Goal: Task Accomplishment & Management: Manage account settings

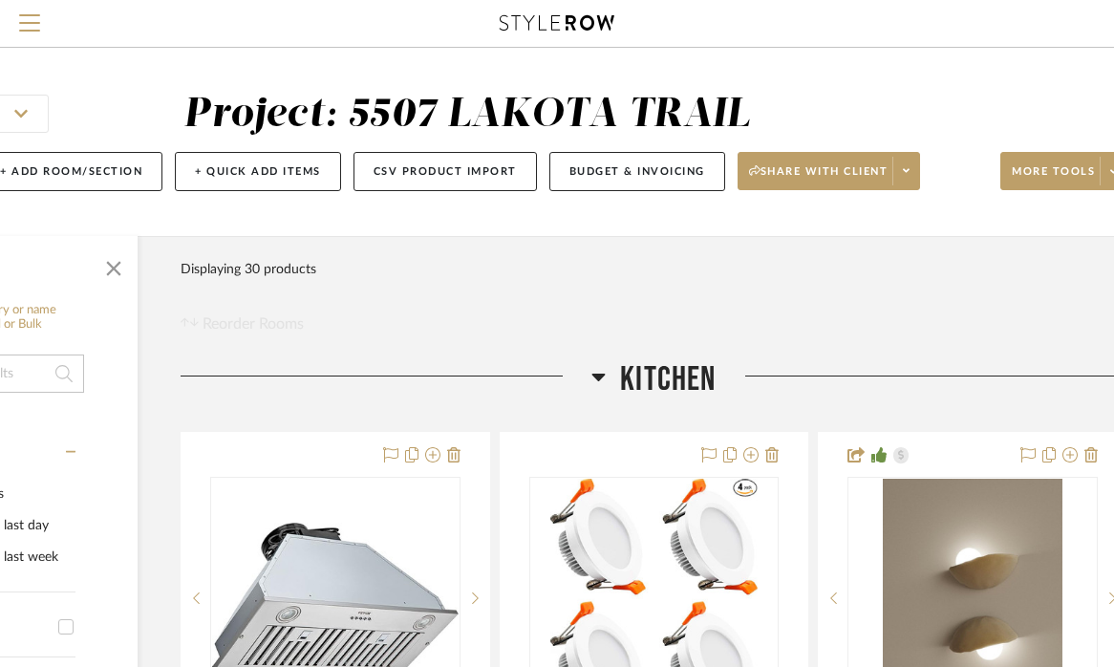
scroll to position [0, 237]
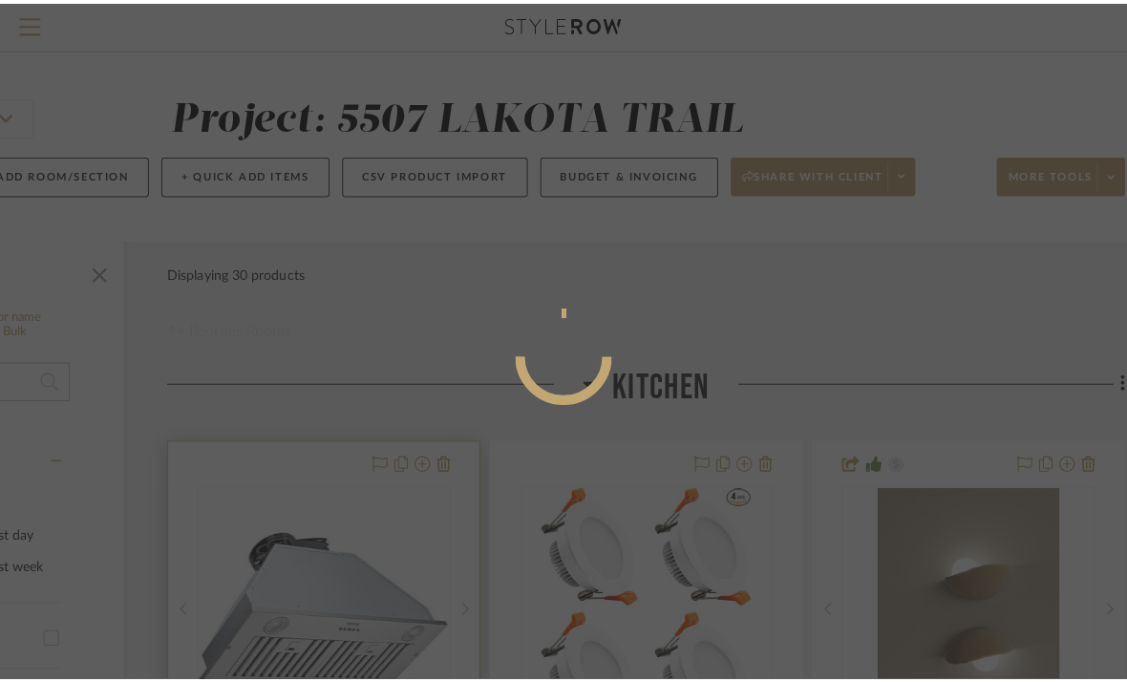
scroll to position [0, 0]
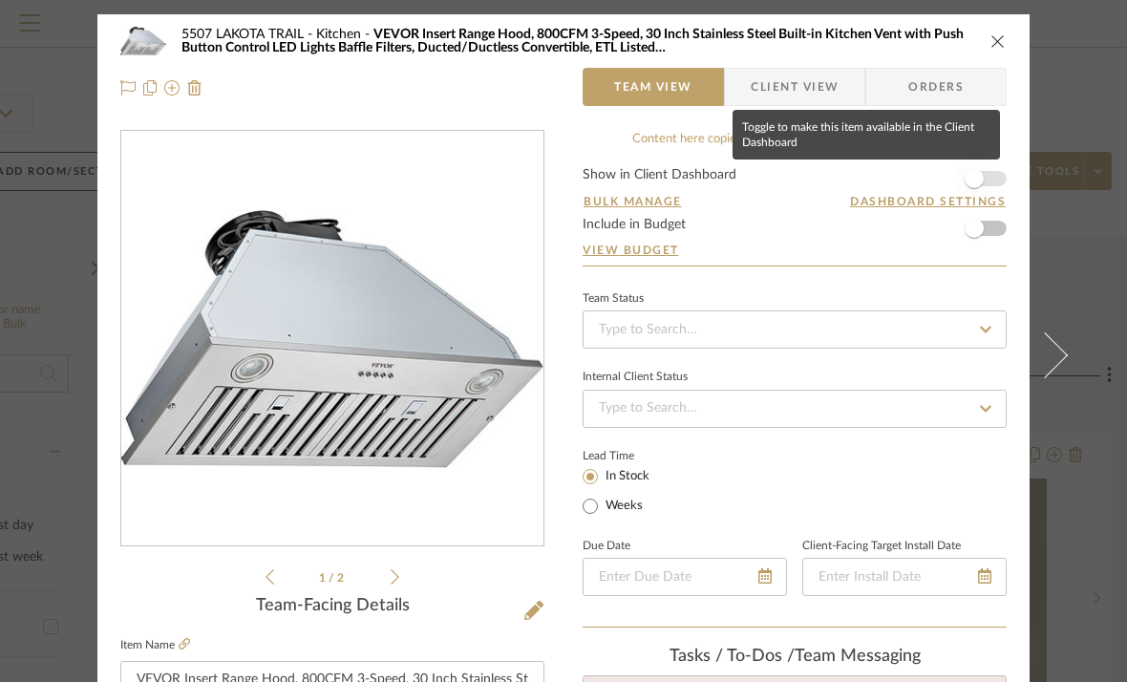
click at [977, 181] on span "button" at bounding box center [974, 179] width 42 height 42
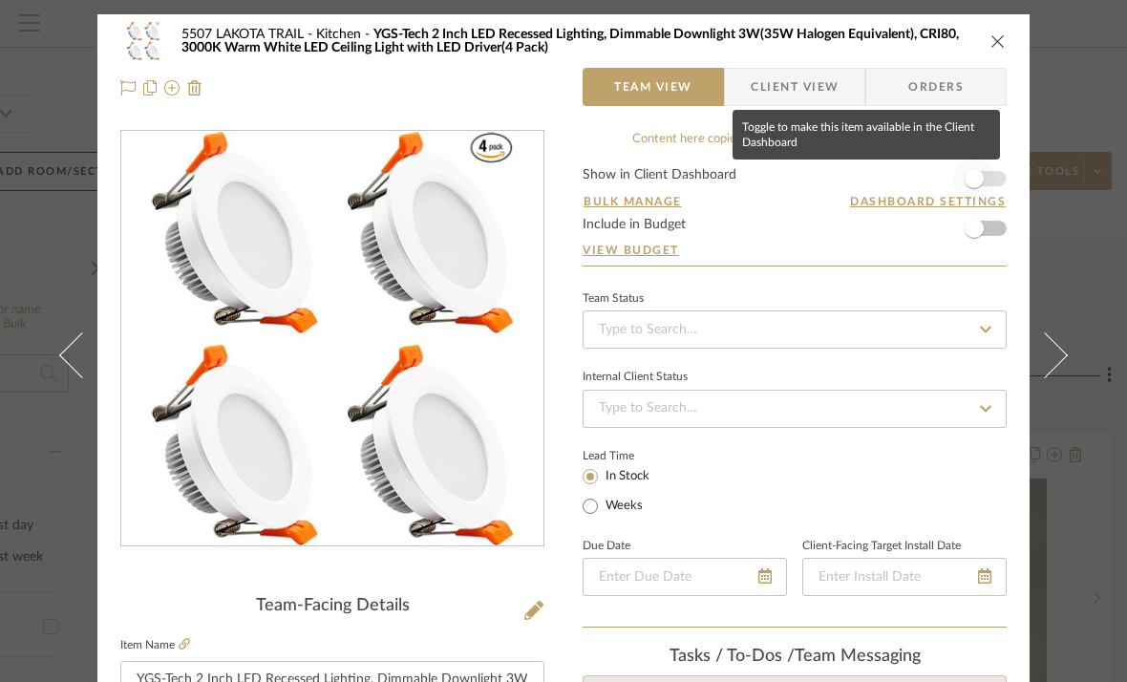
click at [973, 181] on span "button" at bounding box center [974, 178] width 19 height 19
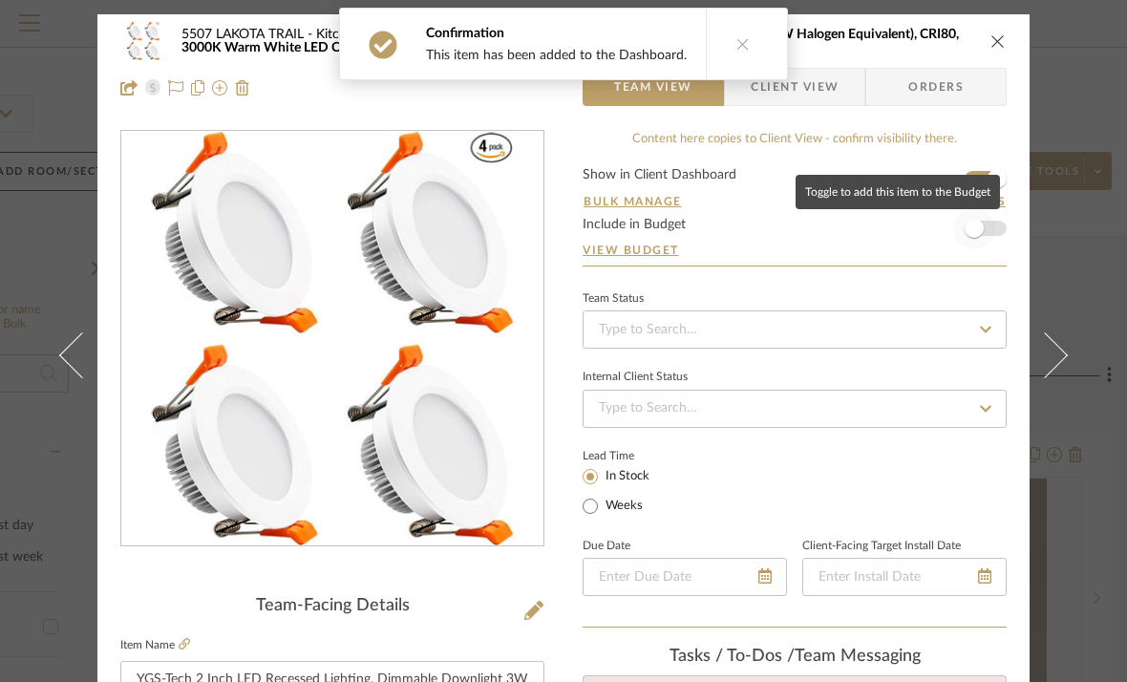
click at [966, 224] on span "button" at bounding box center [974, 228] width 19 height 19
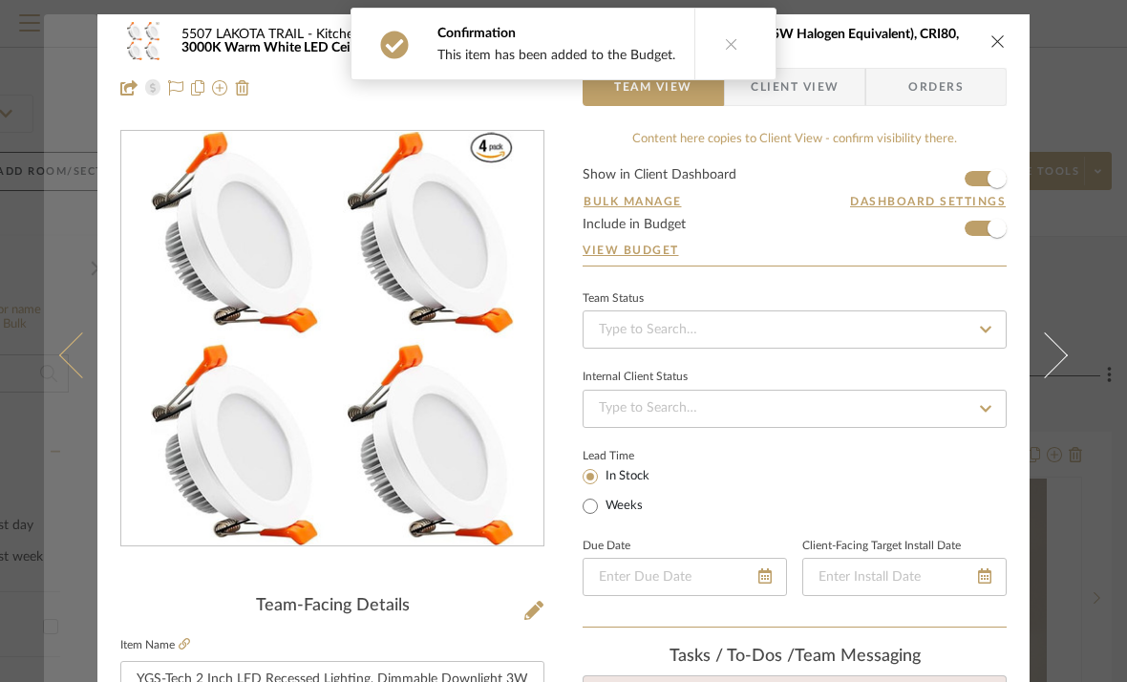
click at [44, 360] on button at bounding box center [70, 355] width 53 height 682
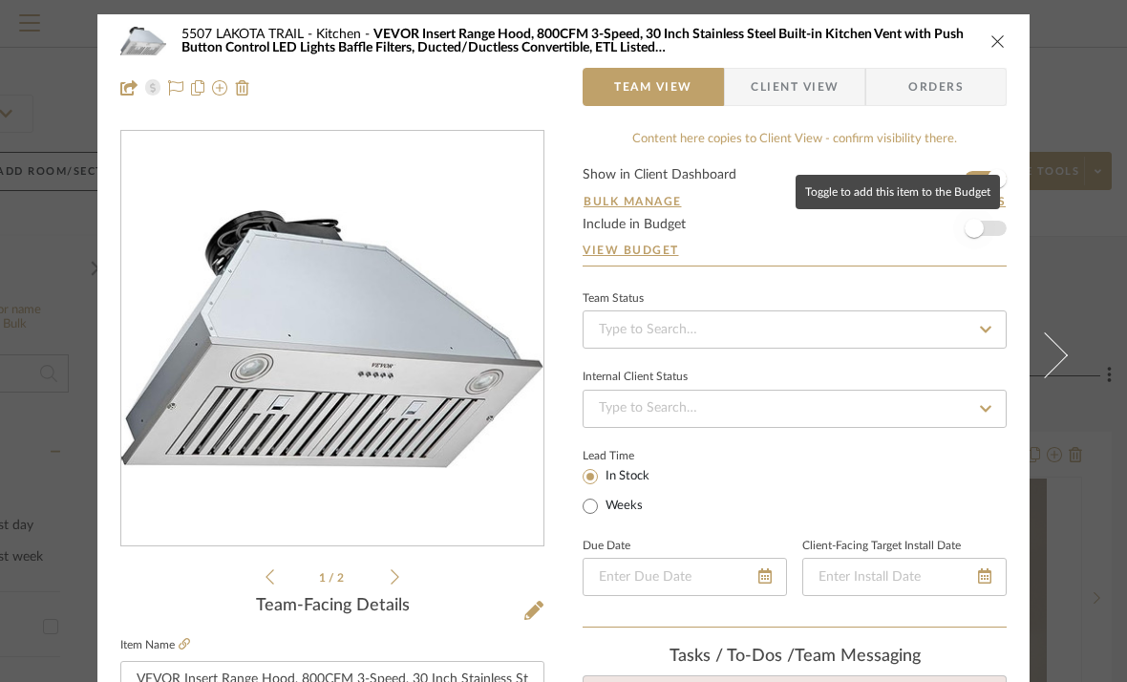
click at [968, 224] on span "button" at bounding box center [974, 228] width 19 height 19
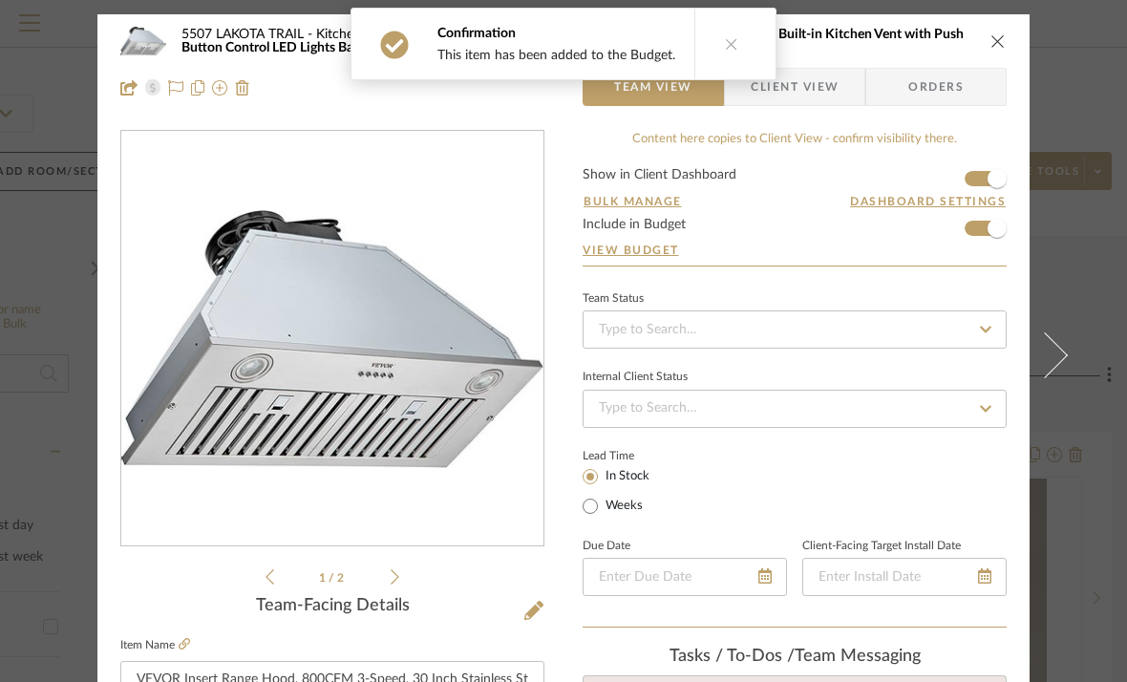
click at [990, 38] on icon "close" at bounding box center [997, 40] width 15 height 15
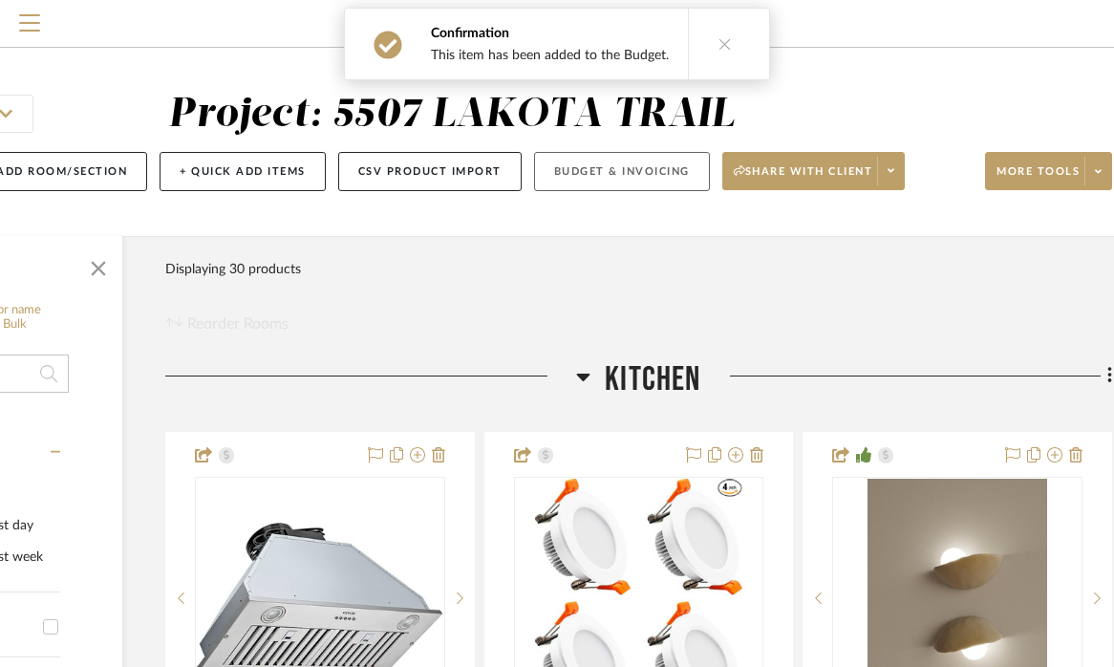
scroll to position [0, 237]
click at [659, 176] on button "Budget & Invoicing" at bounding box center [622, 171] width 176 height 39
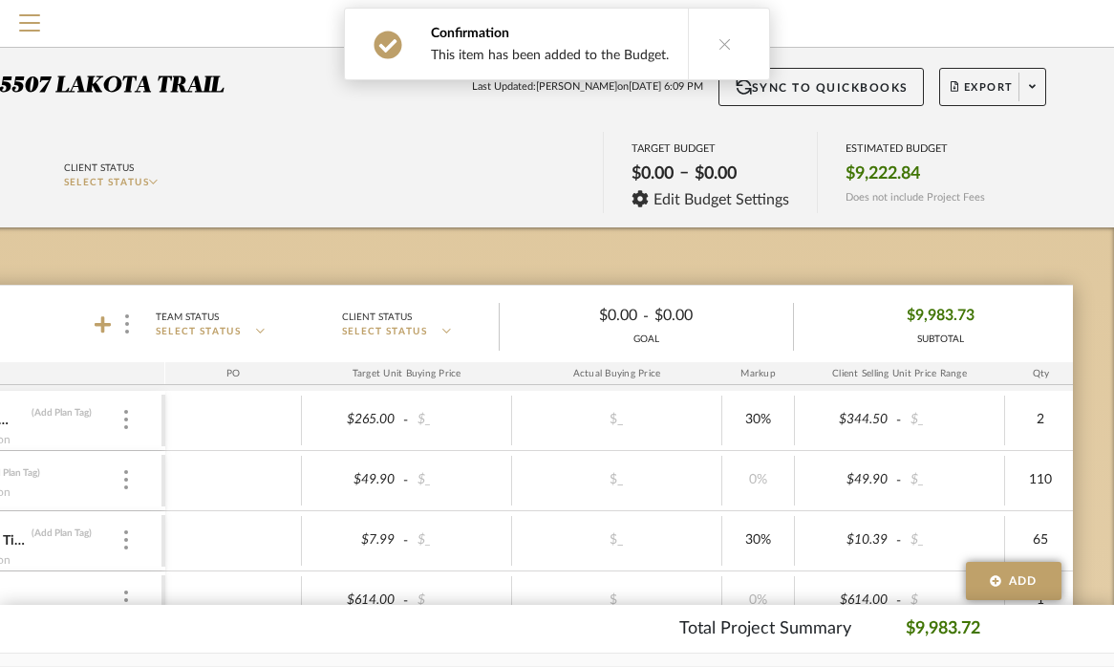
scroll to position [0, 262]
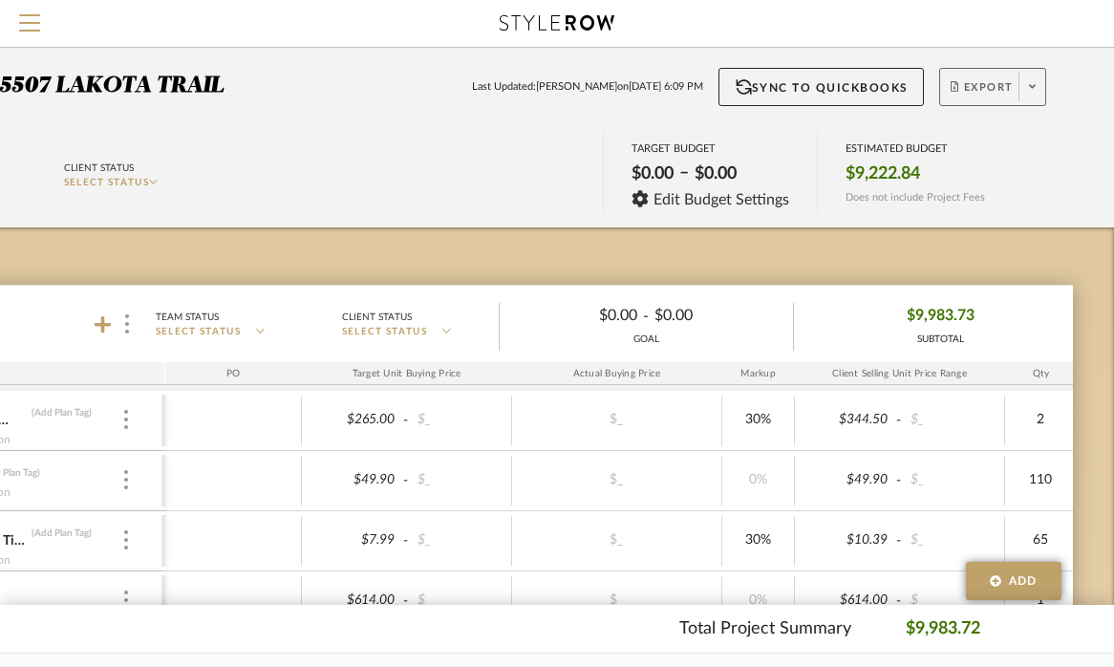
click at [990, 96] on span "Export" at bounding box center [981, 94] width 63 height 29
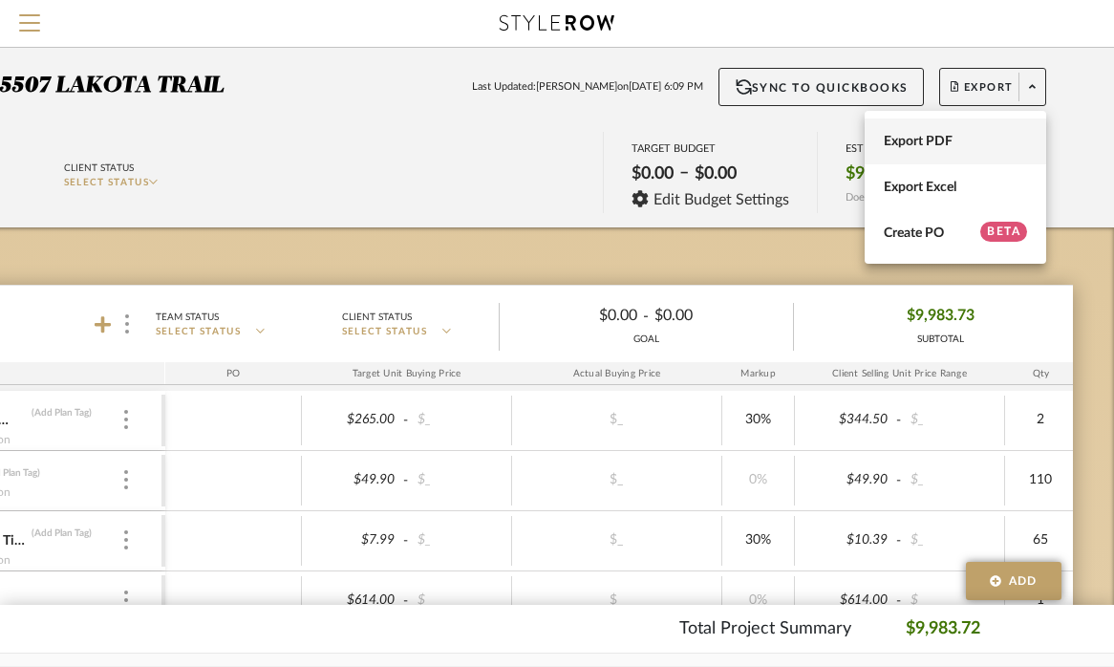
click at [930, 142] on span "Export PDF" at bounding box center [954, 142] width 143 height 16
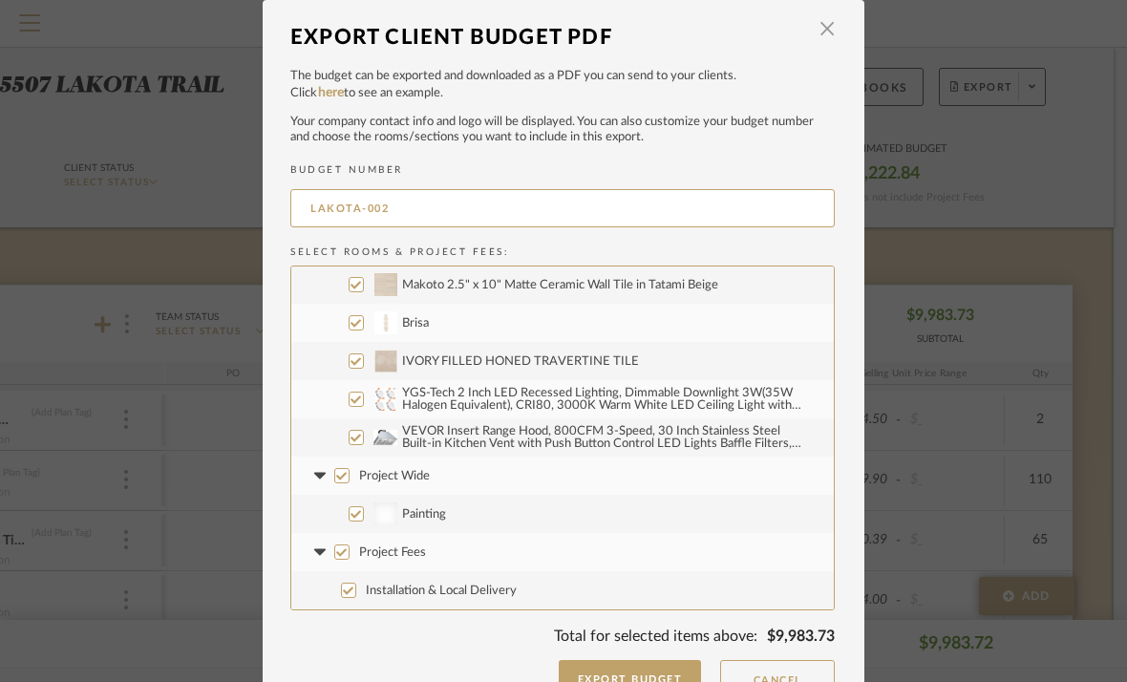
scroll to position [116, 0]
click at [337, 472] on input "Project Wide" at bounding box center [341, 475] width 15 height 15
checkbox input "false"
click at [339, 548] on input "Project Fees" at bounding box center [341, 551] width 15 height 15
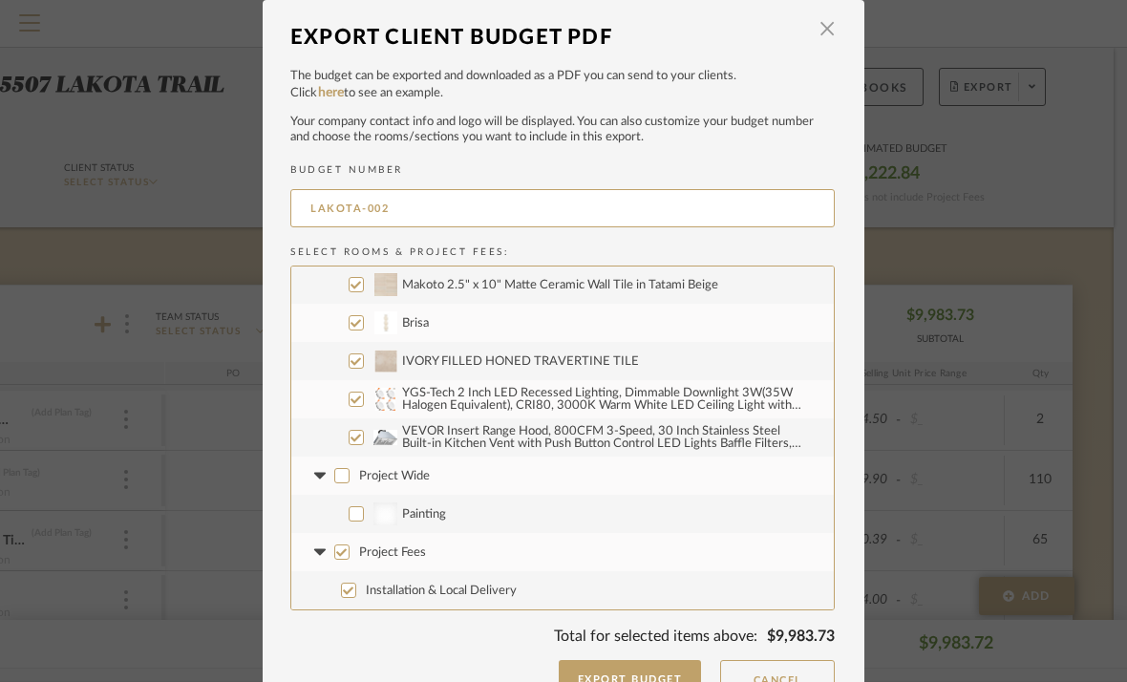
checkbox input "false"
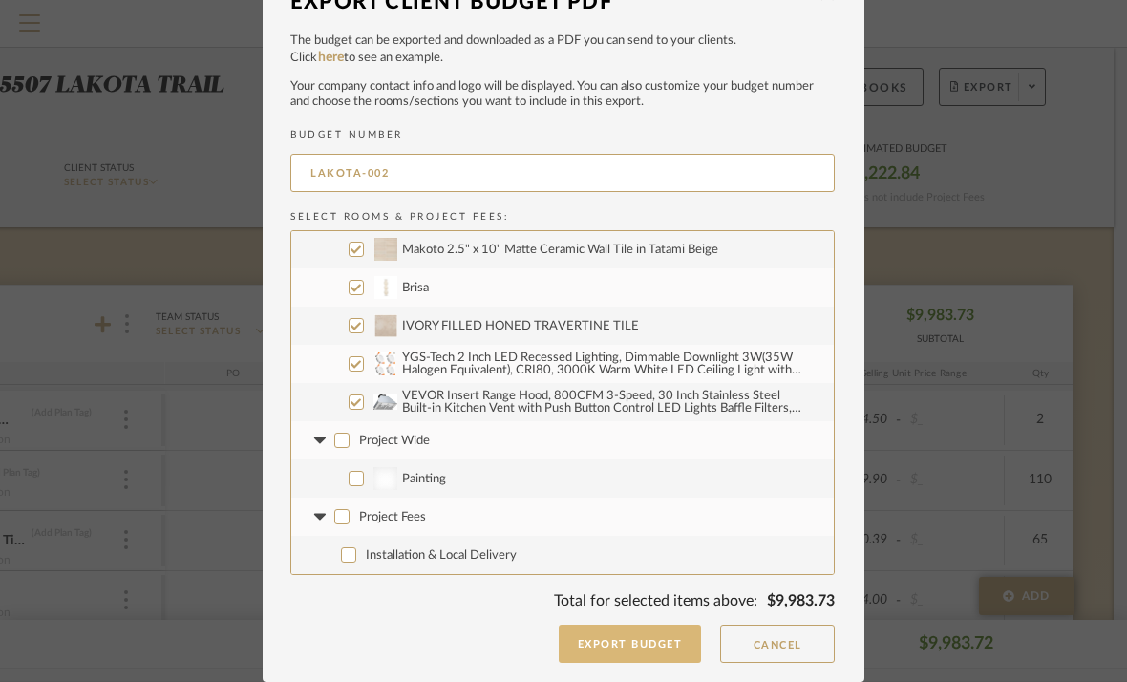
scroll to position [34, 0]
click at [606, 637] on button "Export Budget" at bounding box center [630, 645] width 143 height 38
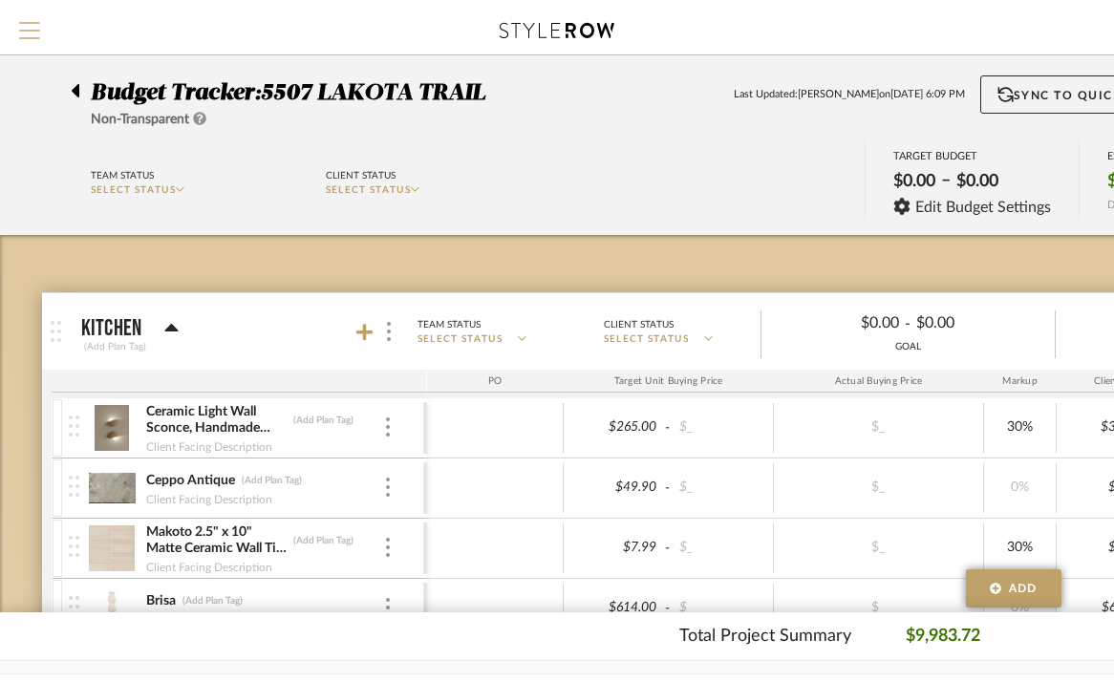
scroll to position [0, 0]
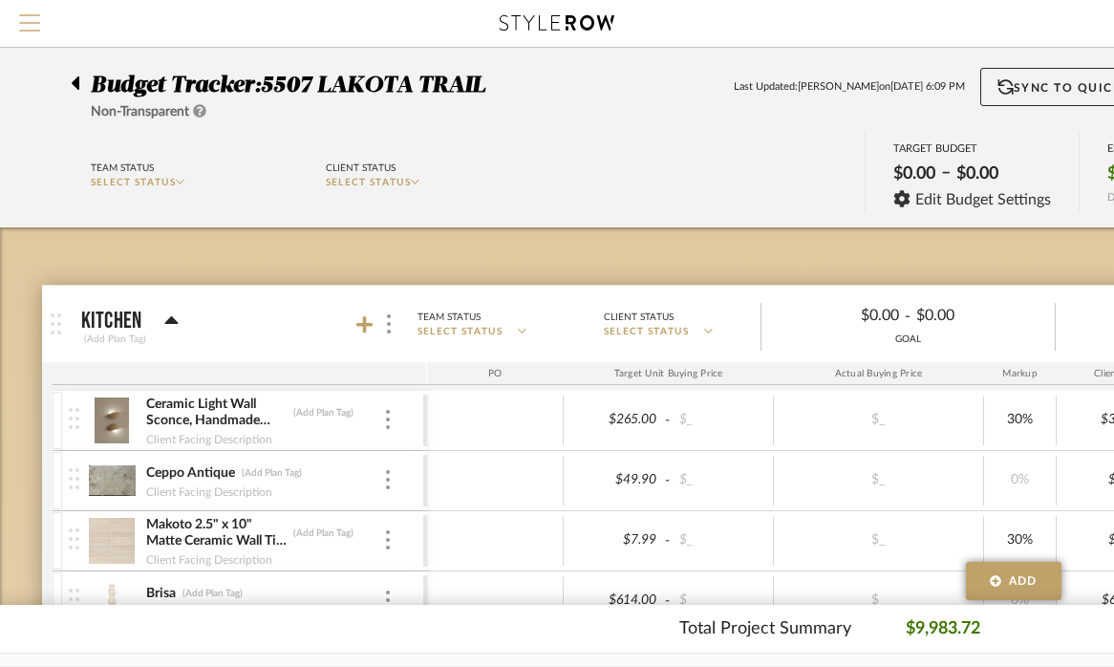
click at [31, 16] on span "Menu" at bounding box center [29, 15] width 21 height 2
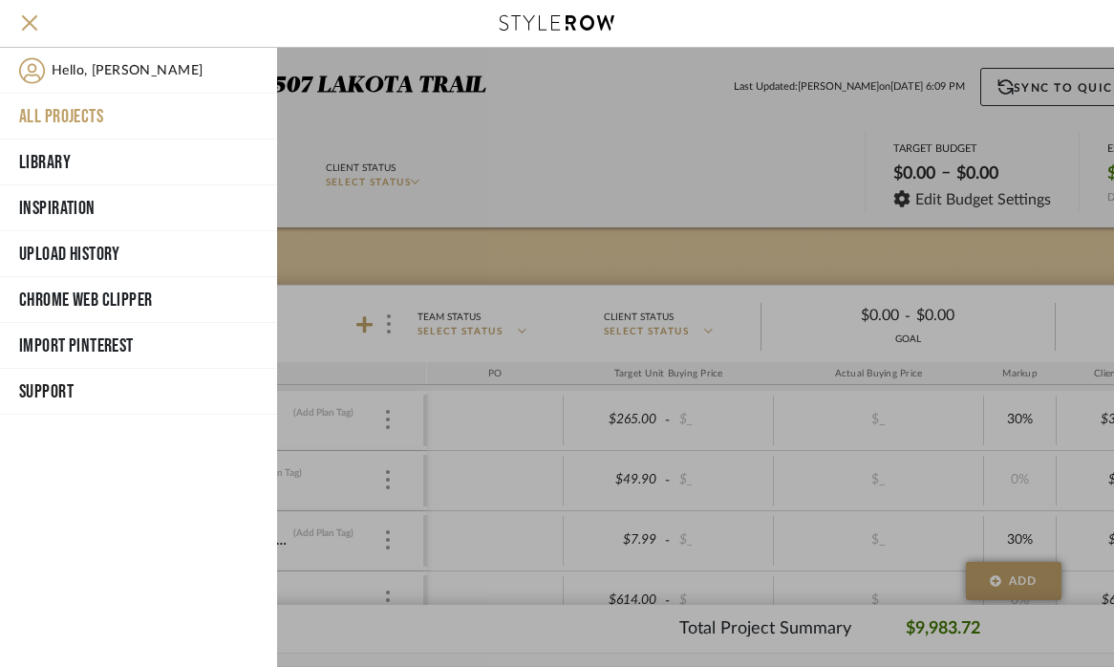
click at [68, 108] on button "All Projects" at bounding box center [138, 117] width 277 height 46
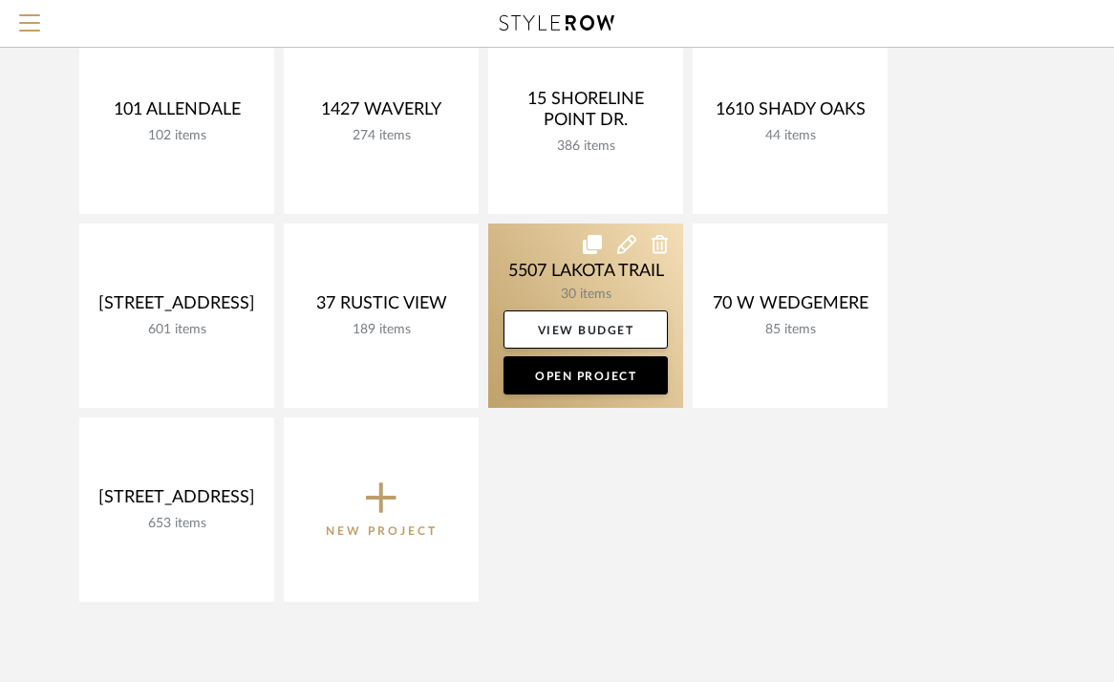
scroll to position [266, 0]
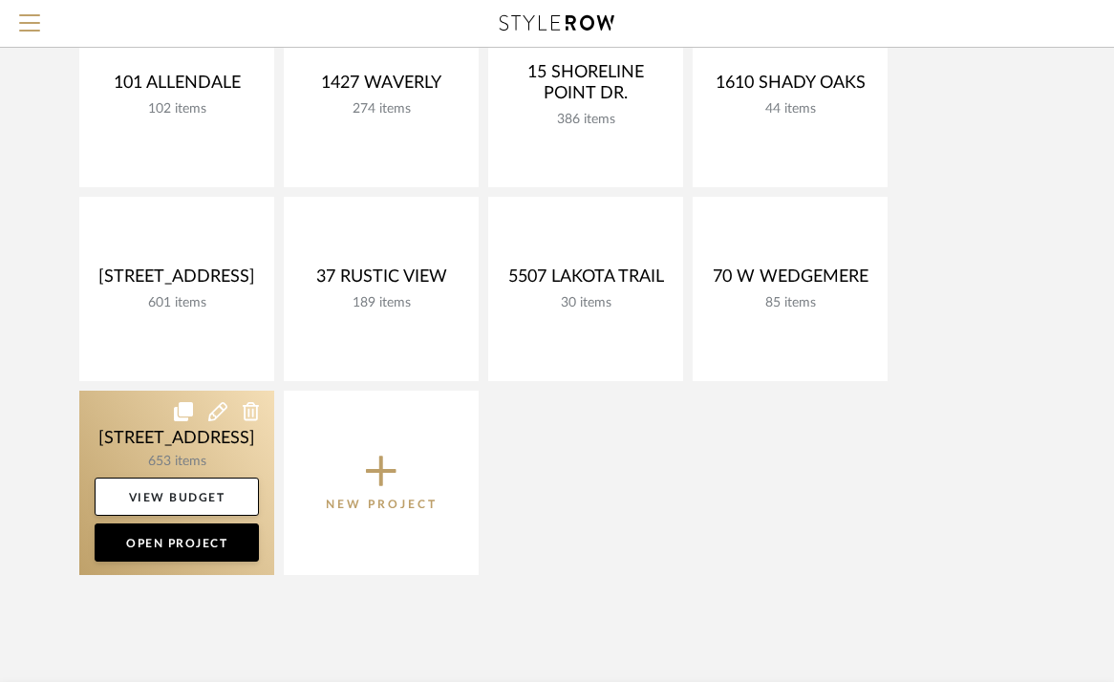
click at [140, 439] on link at bounding box center [176, 483] width 195 height 184
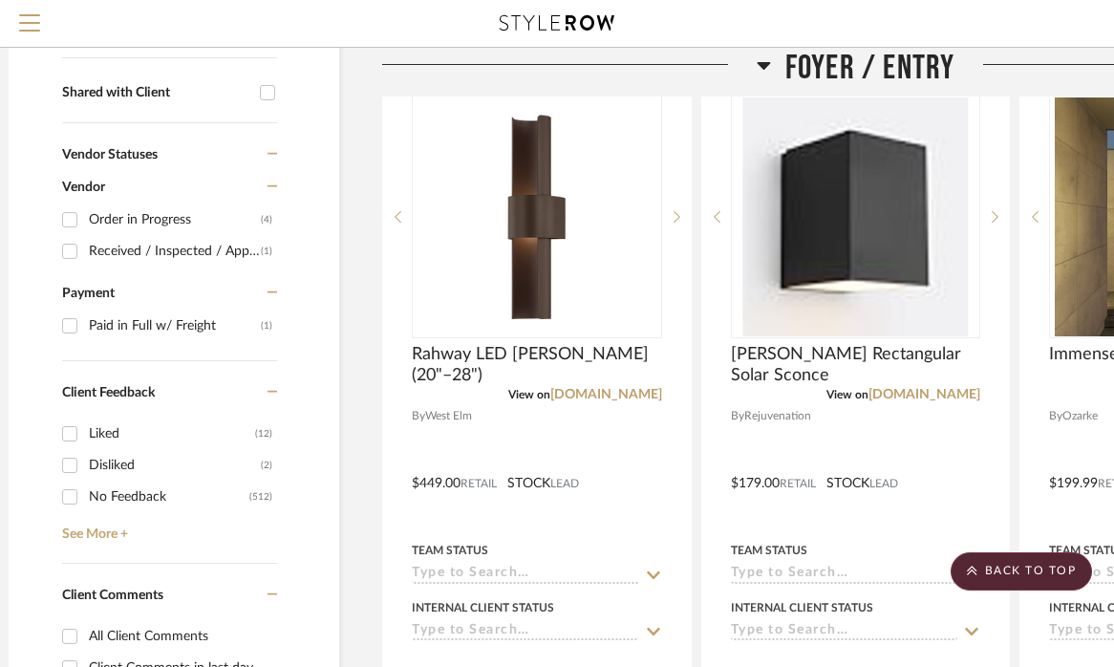
scroll to position [574, 20]
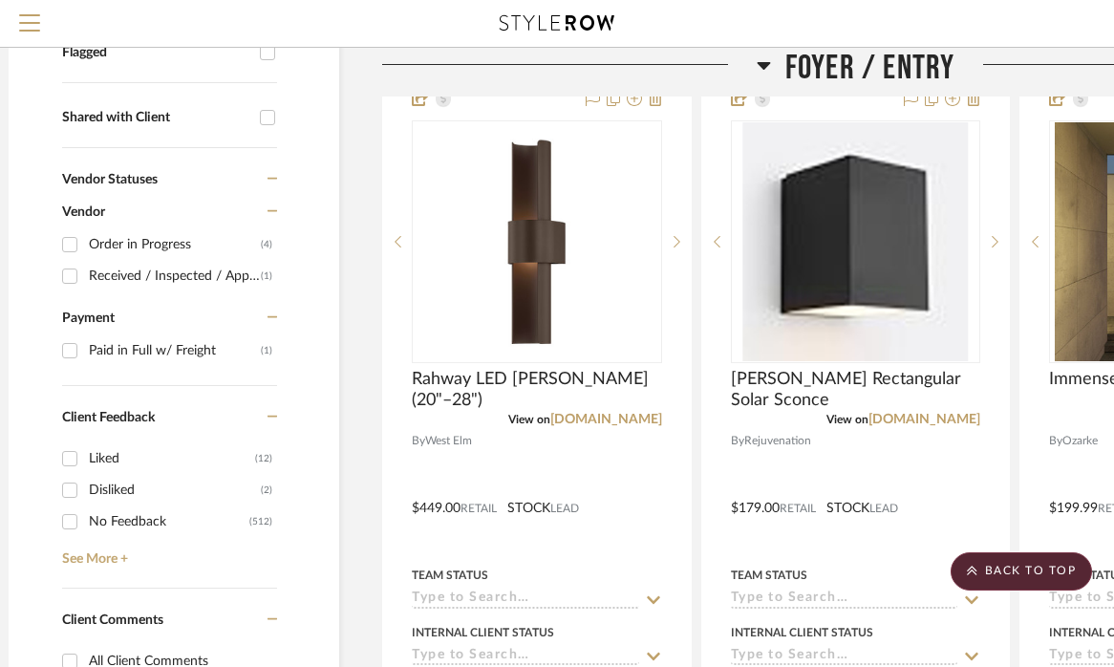
click at [756, 70] on icon at bounding box center [763, 64] width 14 height 23
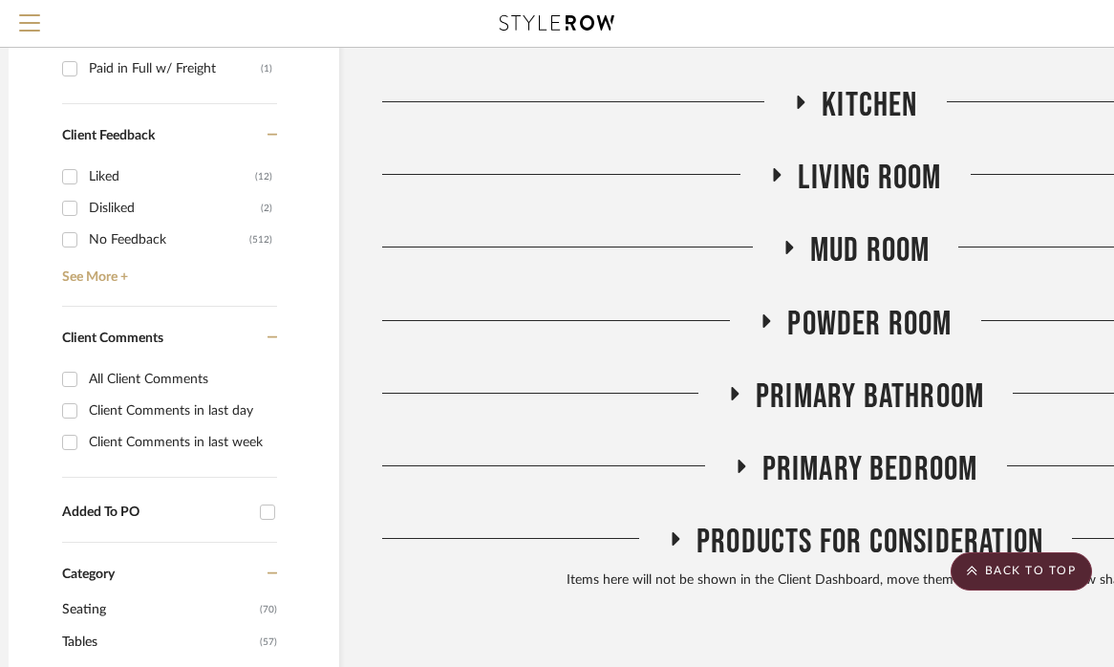
scroll to position [865, 19]
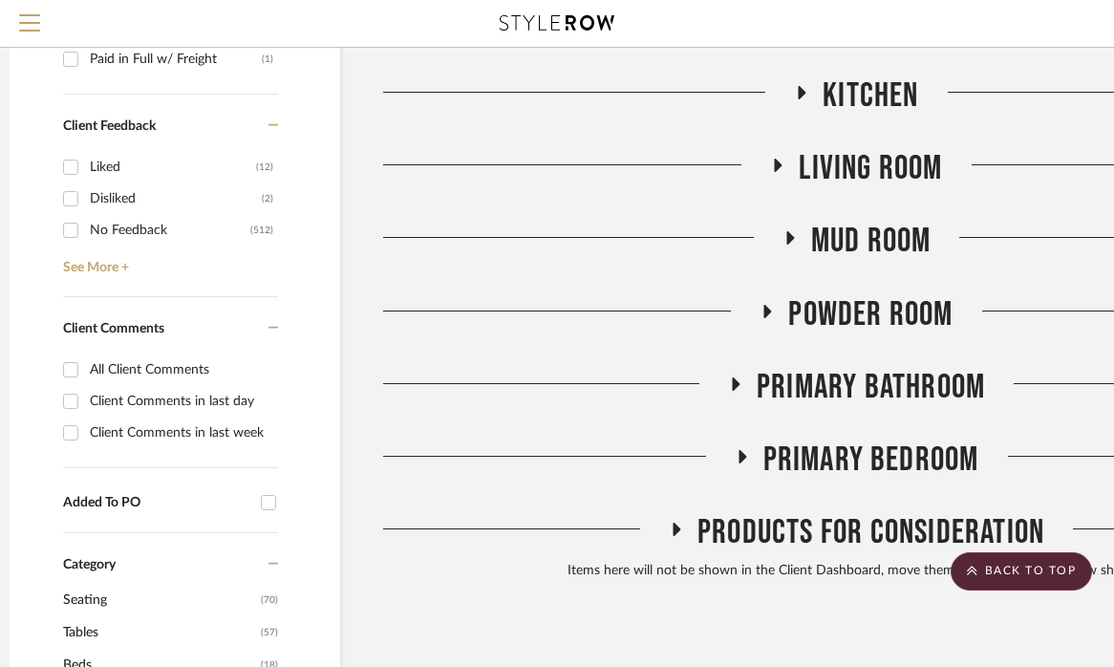
click at [735, 463] on icon at bounding box center [741, 456] width 23 height 14
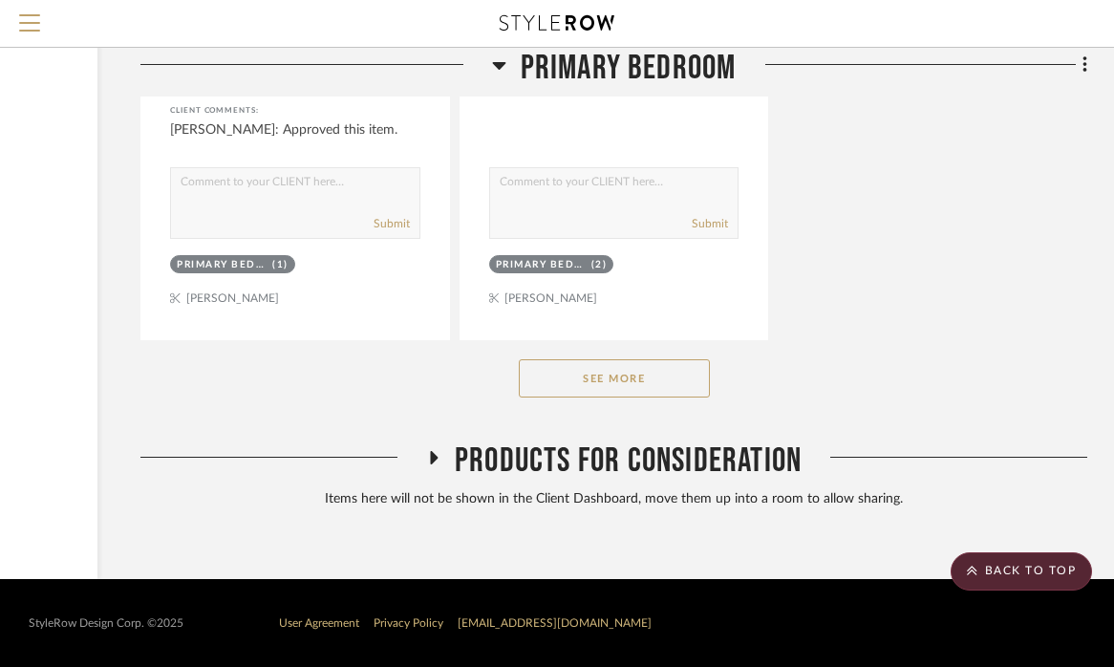
scroll to position [3602, 262]
click at [644, 384] on button "See More" at bounding box center [614, 378] width 191 height 38
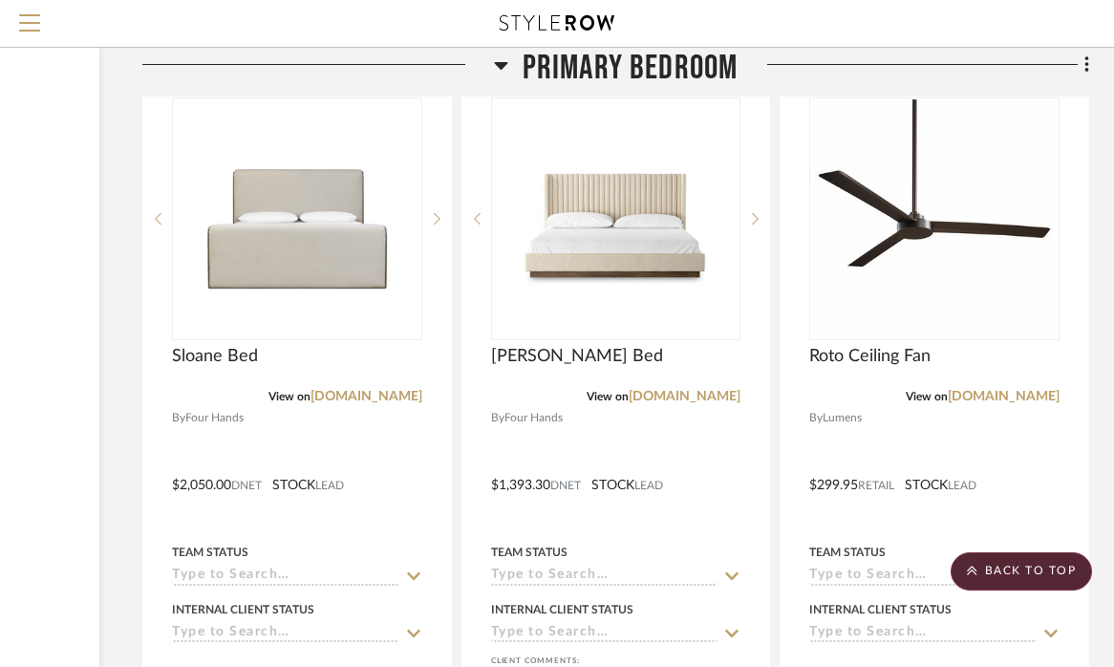
scroll to position [21657, 258]
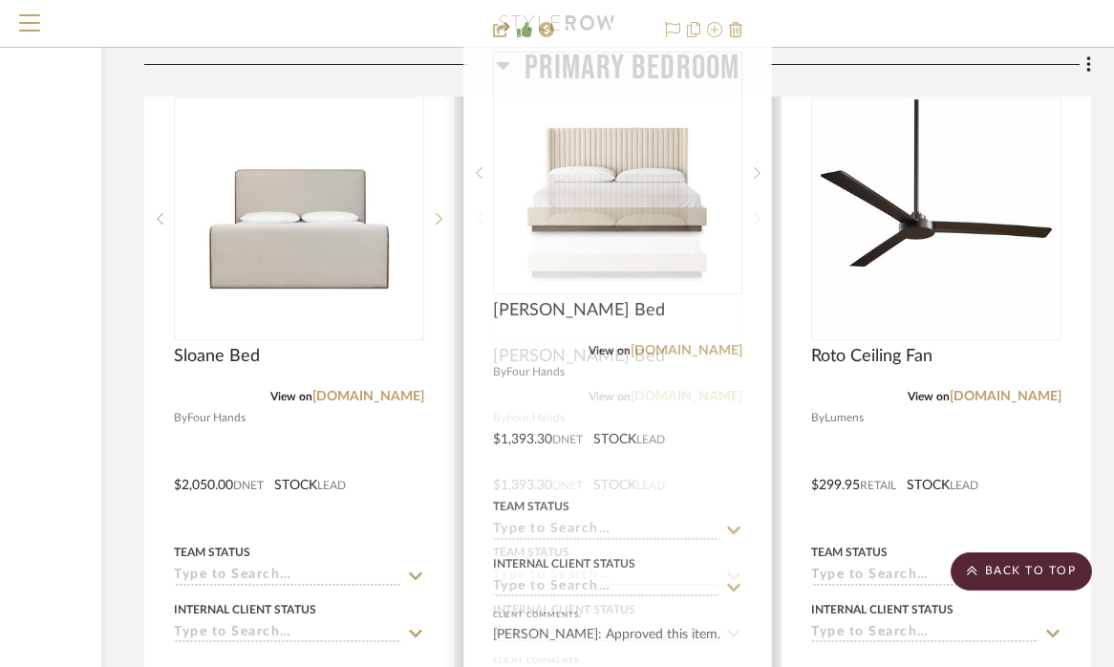
click at [663, 382] on div at bounding box center [618, 471] width 308 height 836
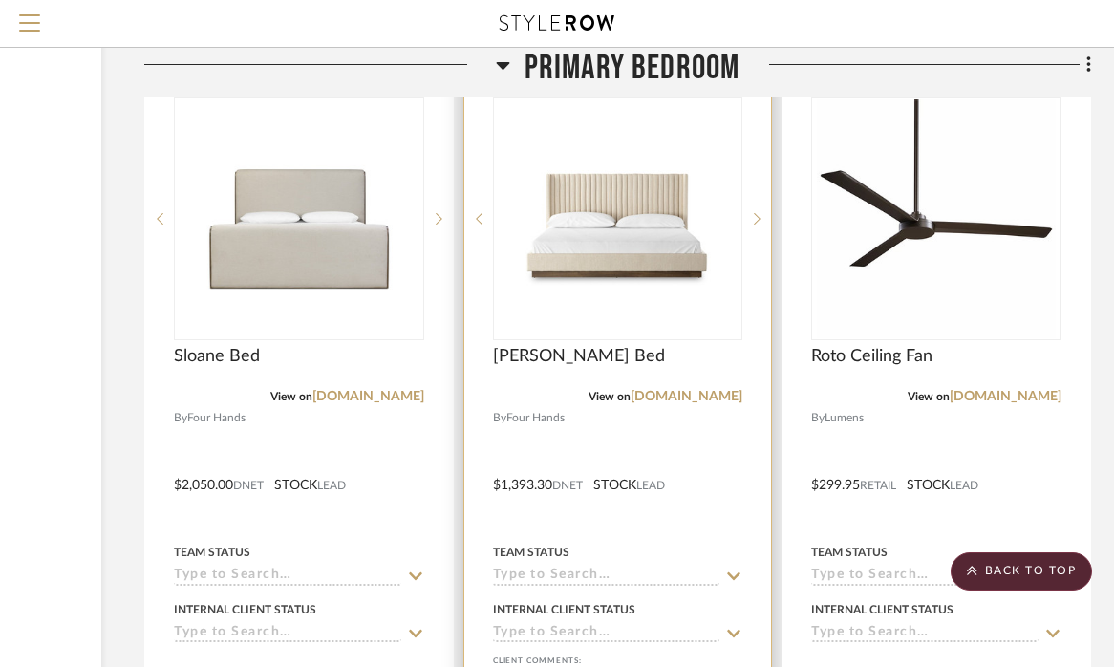
click at [581, 392] on div at bounding box center [618, 471] width 308 height 836
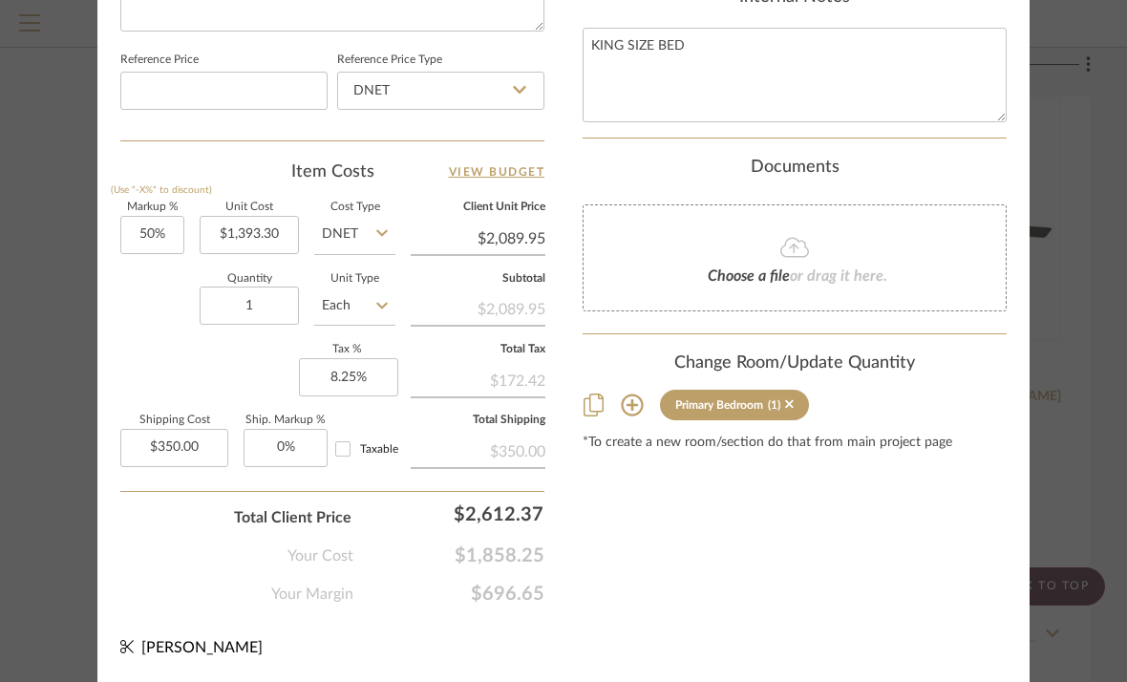
scroll to position [1096, 0]
click at [521, 237] on input "2089.95" at bounding box center [478, 239] width 135 height 29
drag, startPoint x: 538, startPoint y: 236, endPoint x: 502, endPoint y: 236, distance: 35.3
click at [502, 236] on input "2089.95" at bounding box center [478, 239] width 135 height 29
type input "2099"
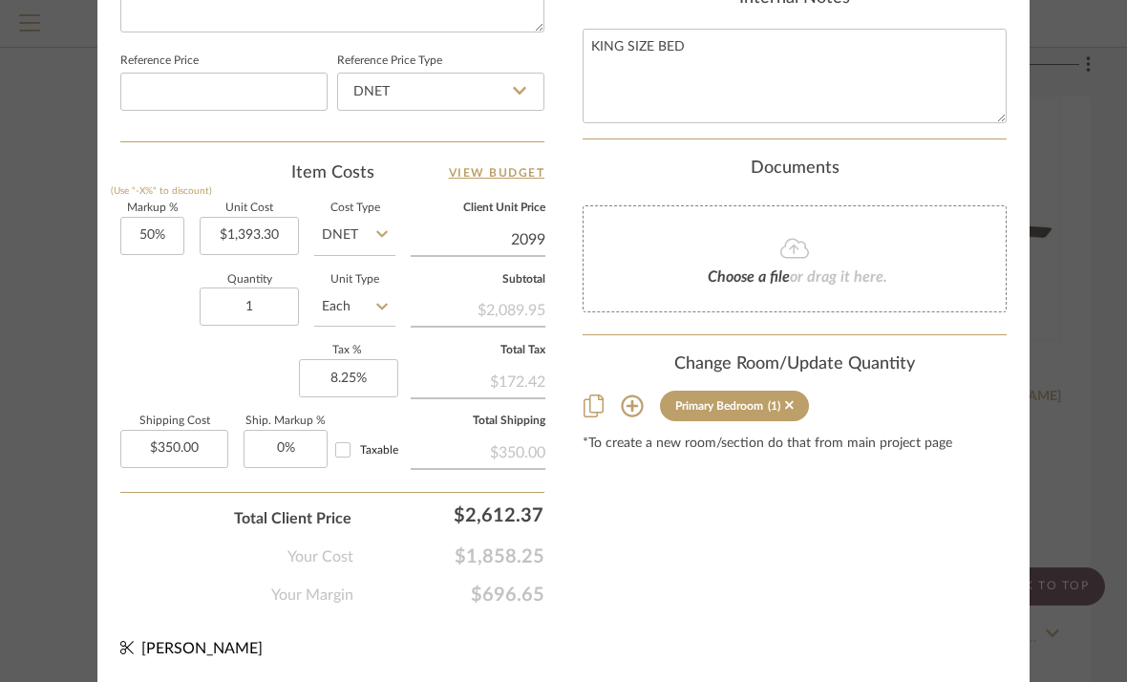
type input "50.65%"
type input "$2,099.00"
type input "$2,099.01"
